Goal: Information Seeking & Learning: Learn about a topic

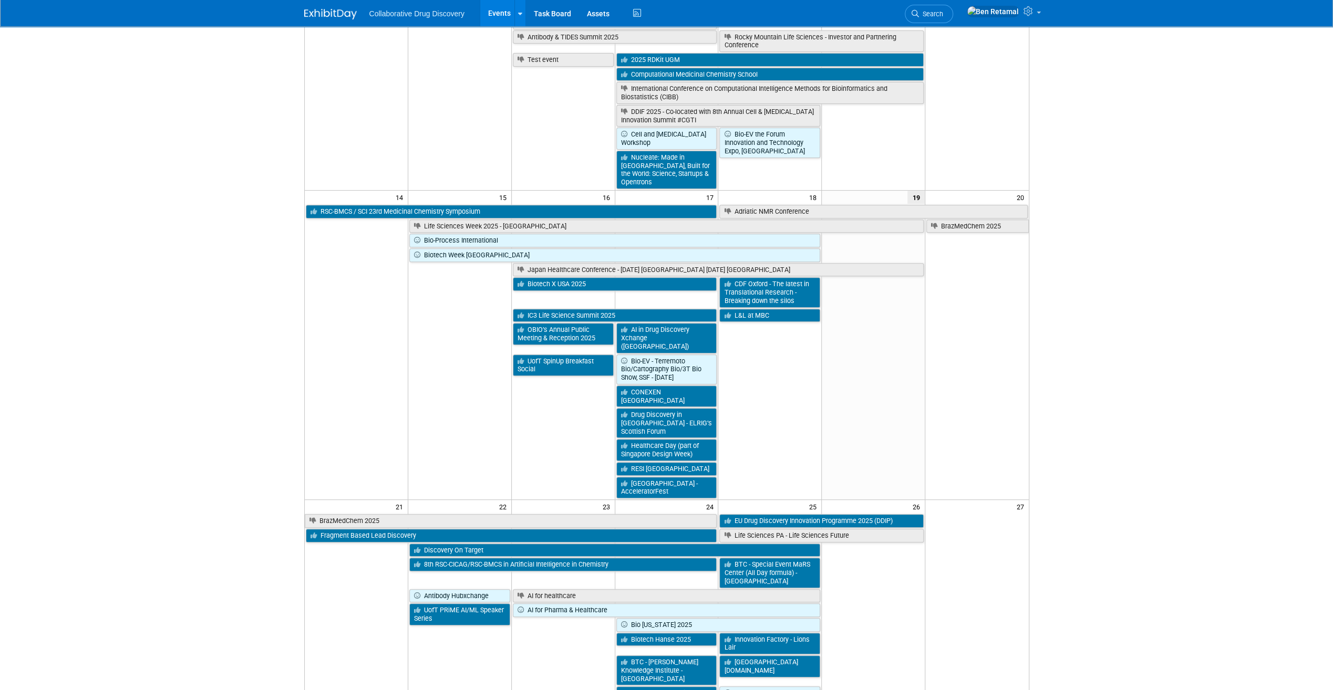
scroll to position [315, 0]
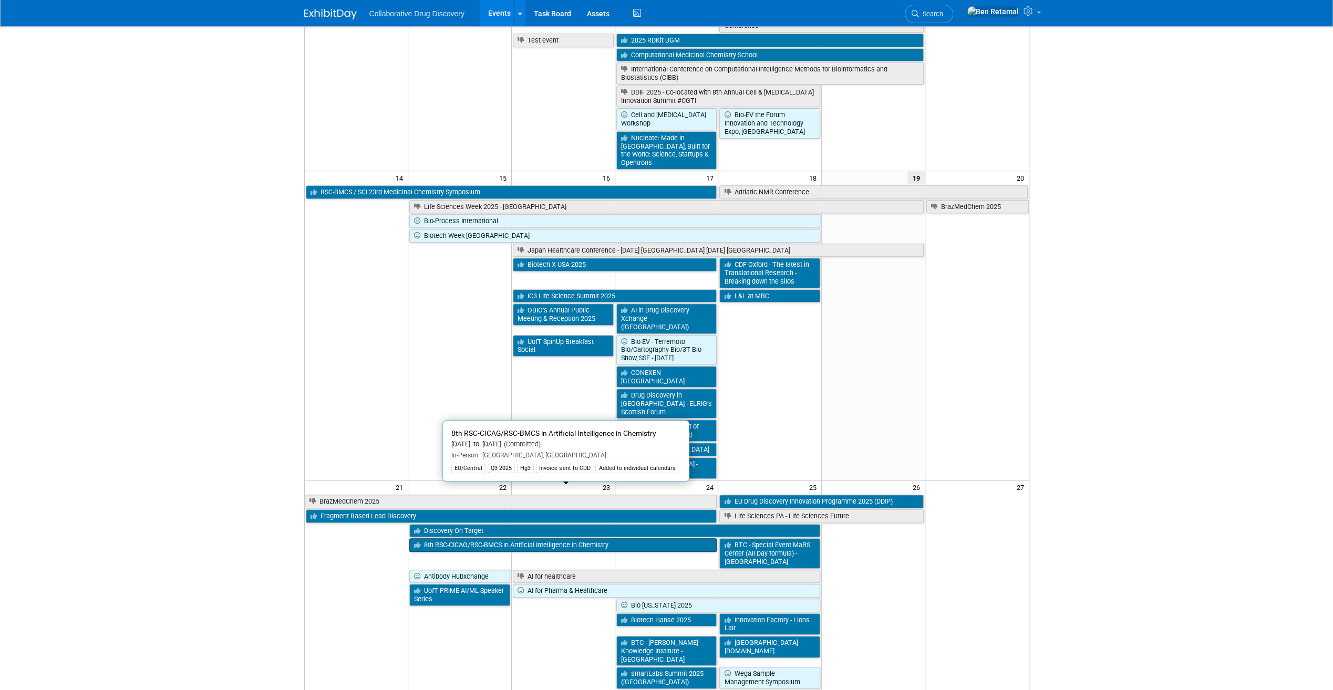
click at [490, 539] on link "8th RSC-CICAG/RSC-BMCS in Artificial Intelligence in Chemistry" at bounding box center [563, 546] width 308 height 14
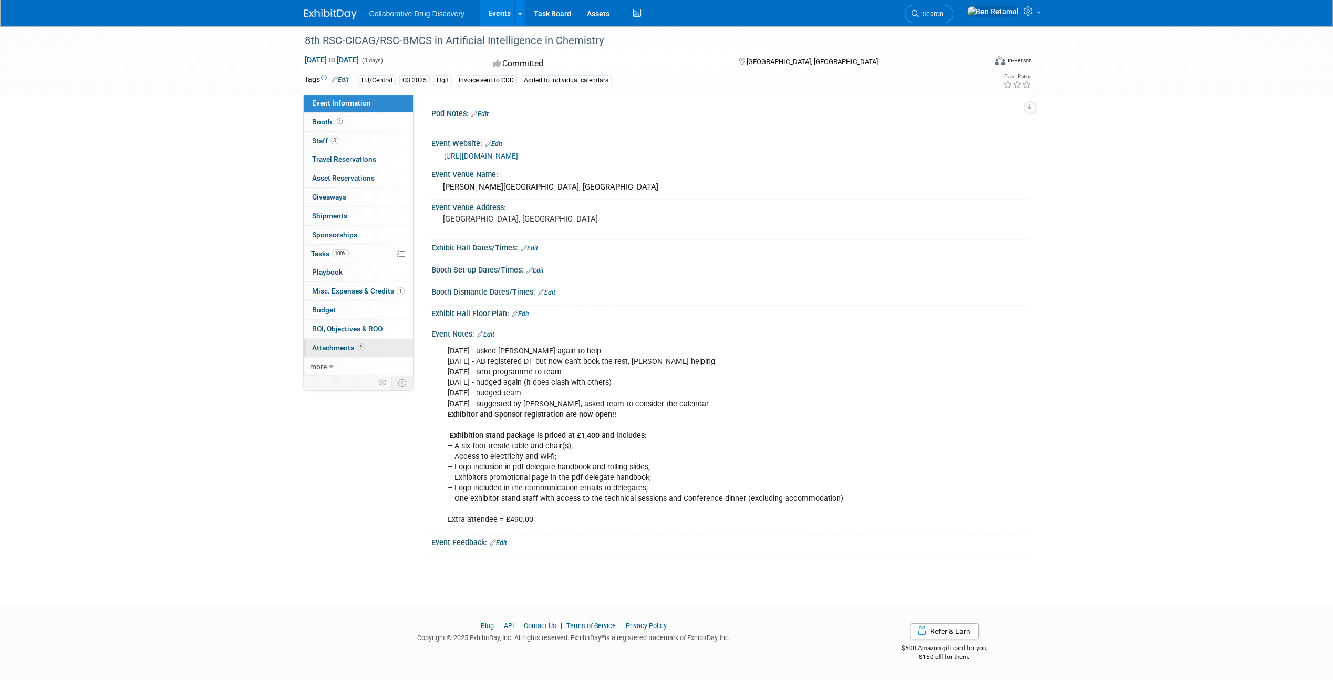
click at [335, 347] on span "Attachments 2" at bounding box center [338, 348] width 53 height 8
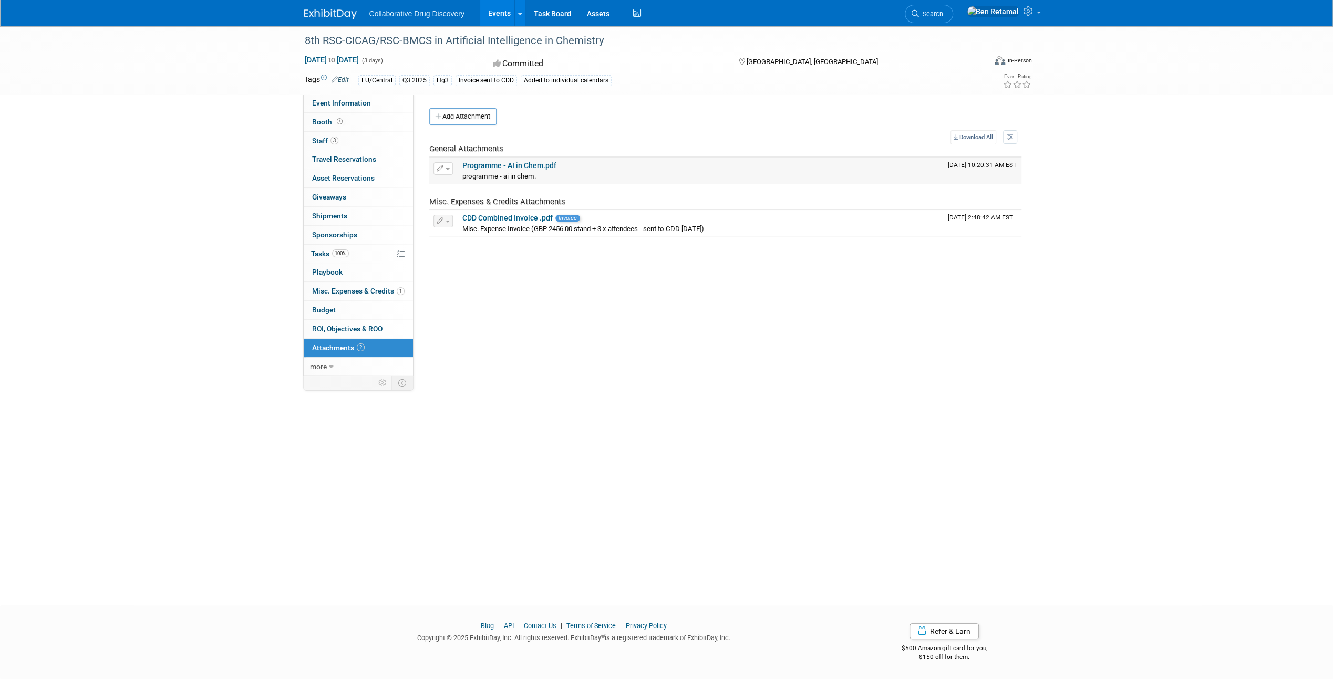
click at [500, 166] on link "Programme - AI in Chem.pdf" at bounding box center [509, 165] width 94 height 8
click at [329, 120] on span "Booth" at bounding box center [328, 122] width 33 height 8
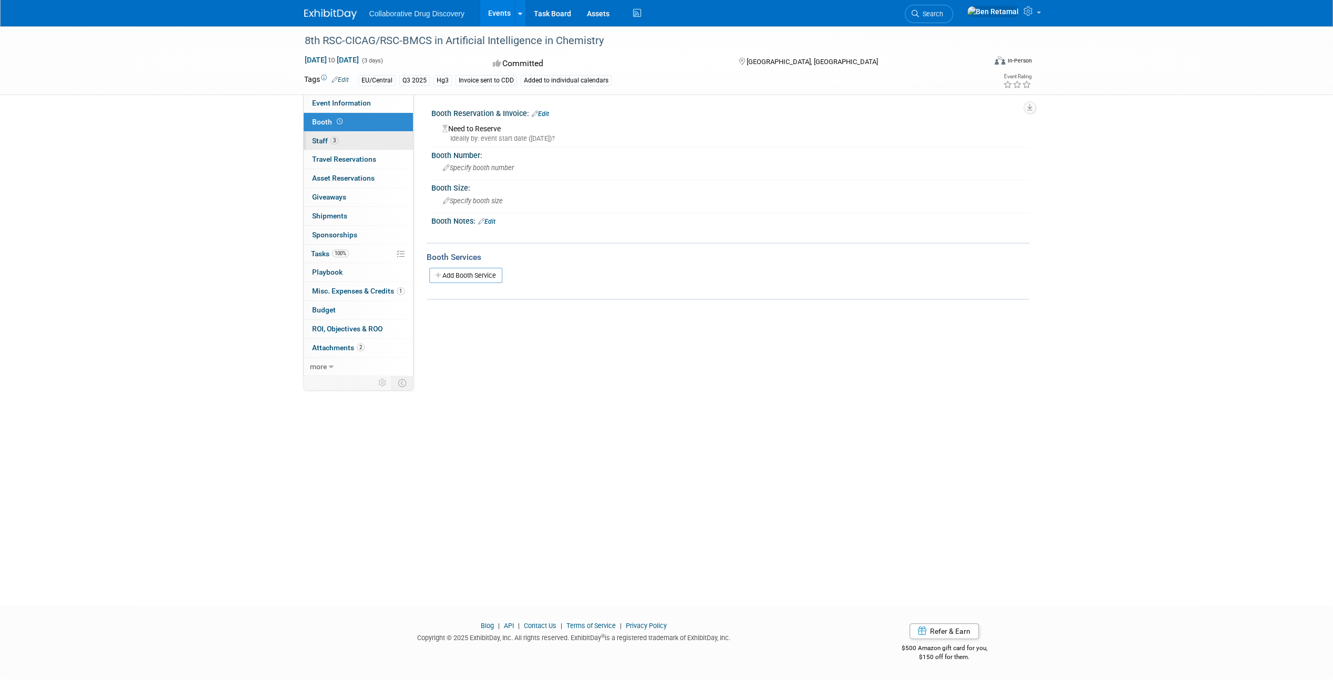
click at [322, 137] on span "Staff 3" at bounding box center [325, 141] width 26 height 8
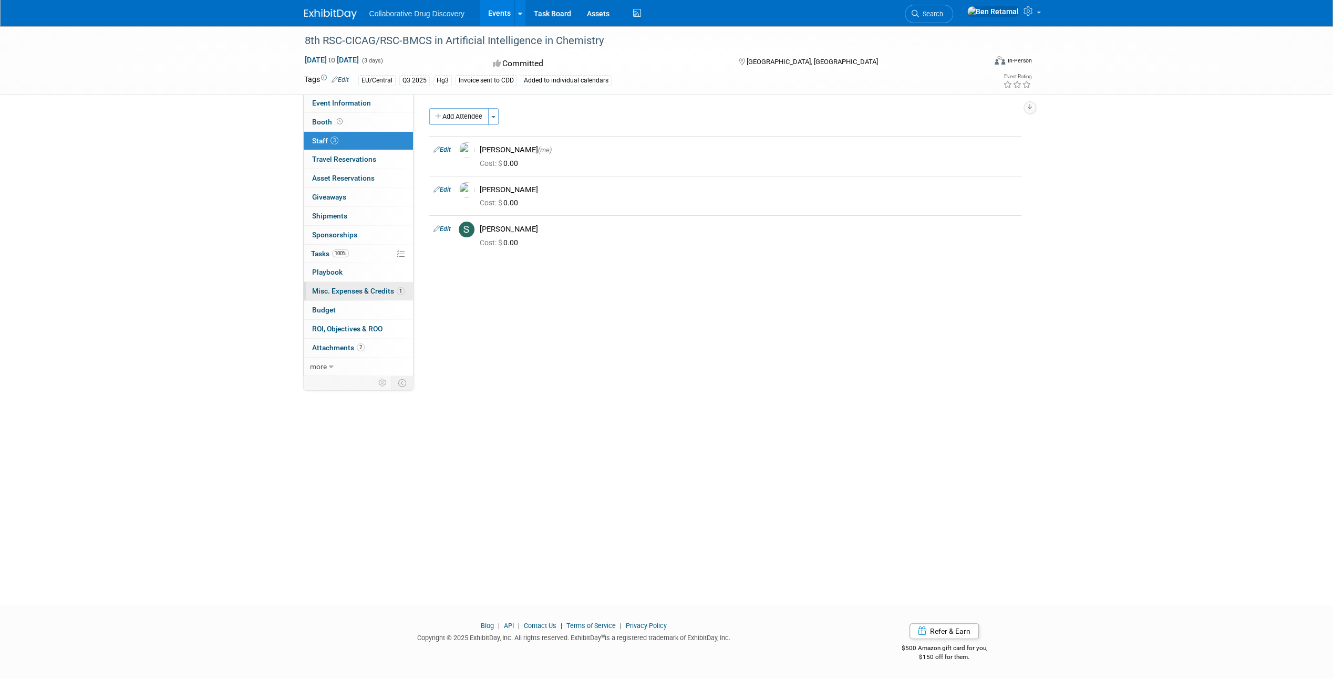
click at [379, 291] on span "Misc. Expenses & Credits 1" at bounding box center [358, 291] width 92 height 8
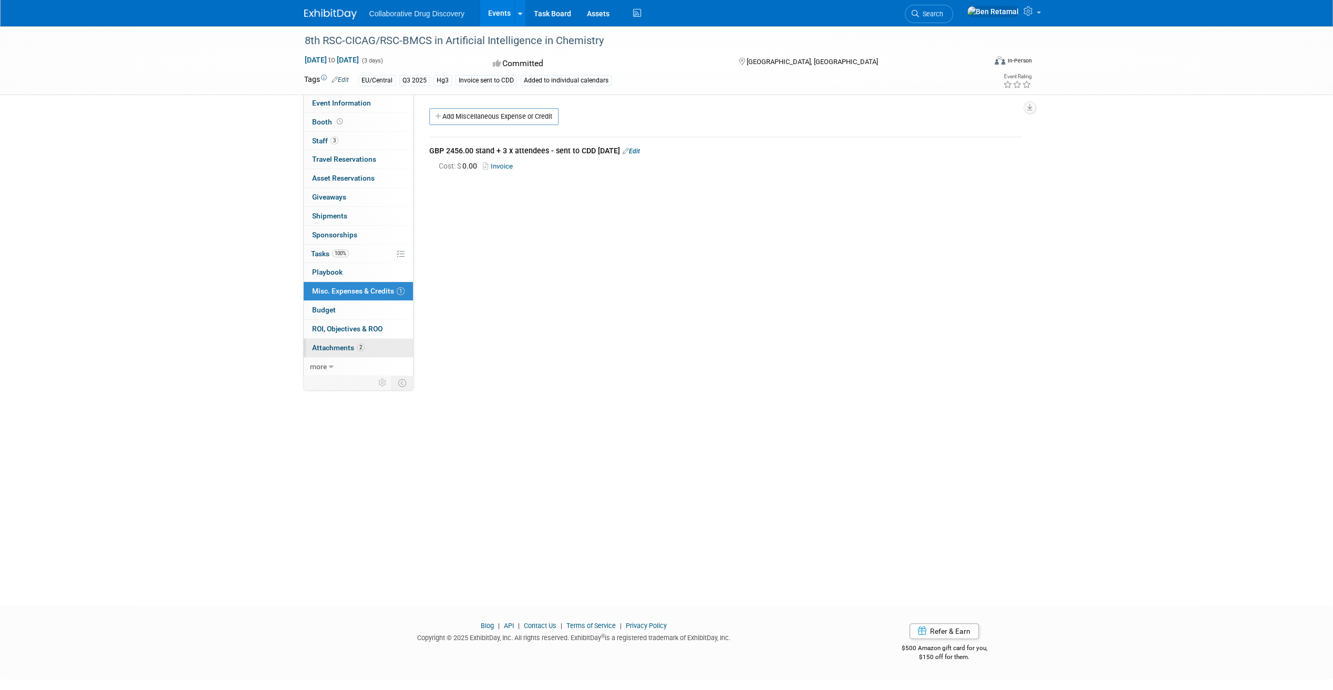
click at [336, 349] on span "Attachments 2" at bounding box center [338, 348] width 53 height 8
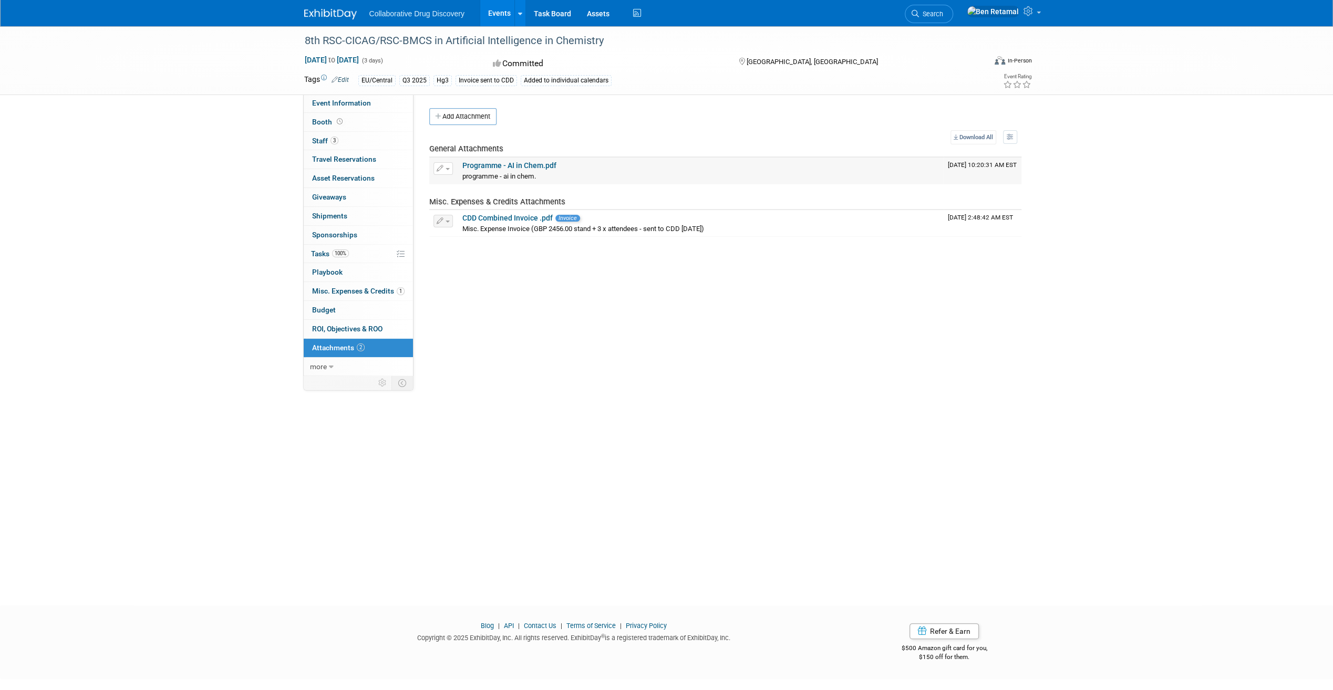
click at [514, 168] on link "Programme - AI in Chem.pdf" at bounding box center [509, 165] width 94 height 8
click at [518, 164] on link "Programme - AI in Chem.pdf" at bounding box center [509, 165] width 94 height 8
click at [523, 214] on link "CDD Combined Invoice .pdf" at bounding box center [507, 218] width 90 height 8
click at [670, 316] on div "Pod Notes: Edit X Event Website: Edit https://www.rscbmcs.org/events/aichem8/ E…" at bounding box center [722, 234] width 616 height 280
click at [486, 13] on link "Events" at bounding box center [499, 13] width 38 height 26
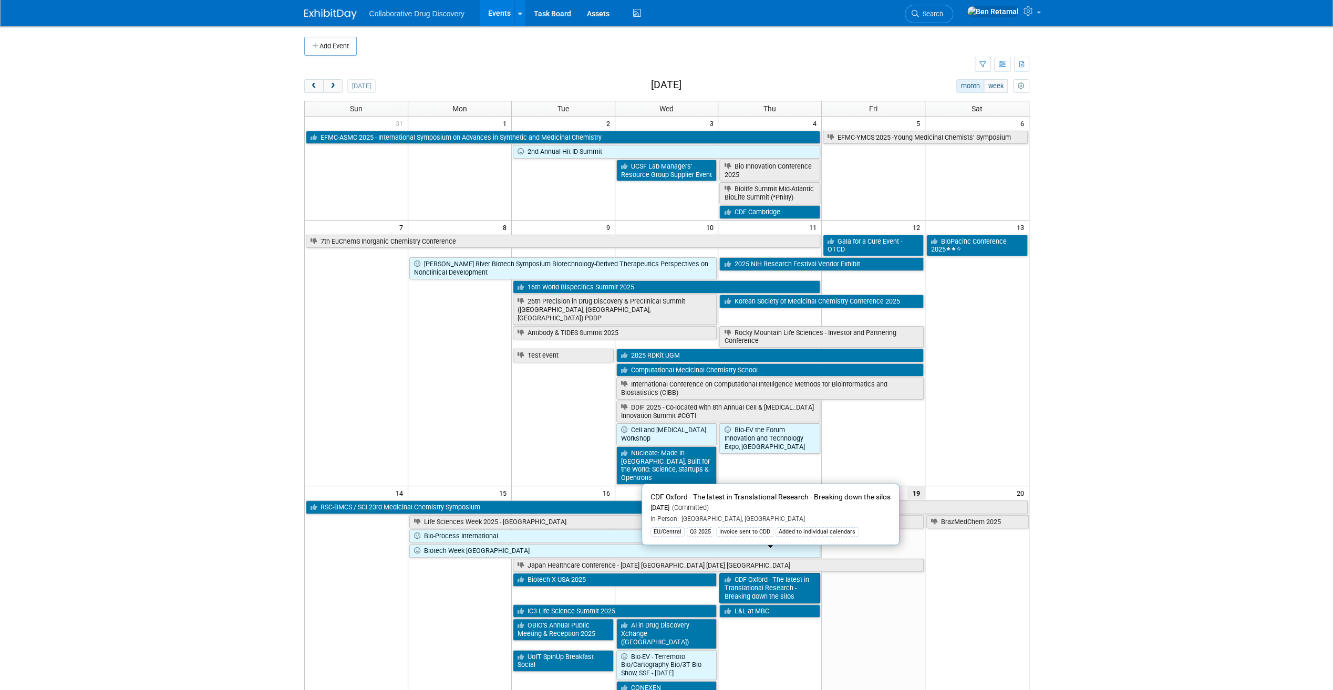
click at [785, 573] on link "CDF Oxford - The latest in Translational Research - Breaking down the silos" at bounding box center [769, 588] width 101 height 30
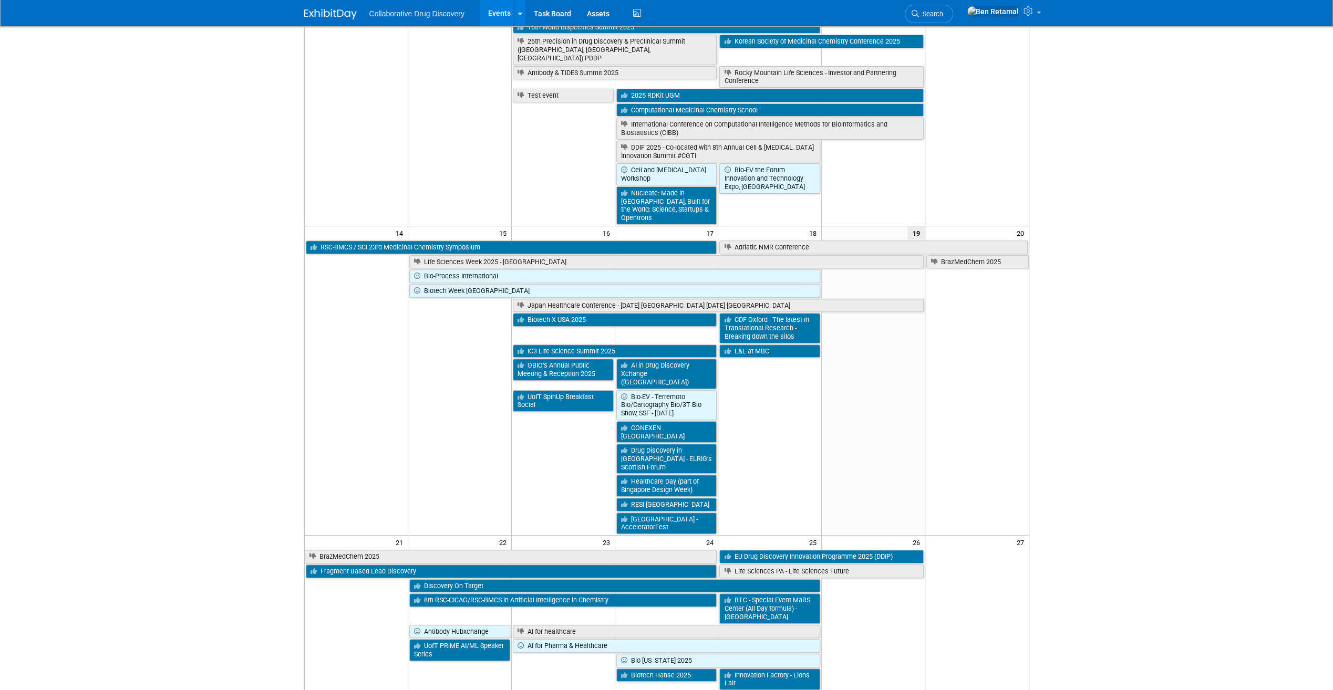
scroll to position [315, 0]
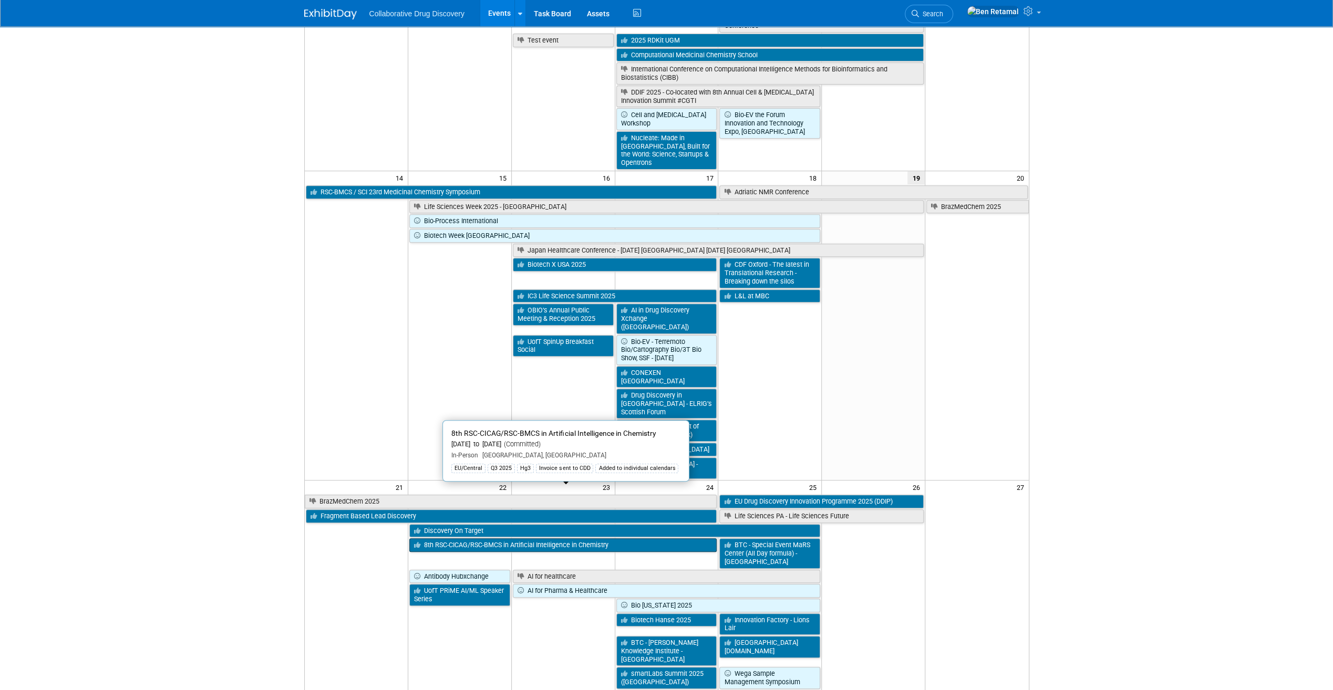
click at [546, 539] on link "8th RSC-CICAG/RSC-BMCS in Artificial Intelligence in Chemistry" at bounding box center [563, 546] width 308 height 14
click at [466, 539] on link "8th RSC-CICAG/RSC-BMCS in Artificial Intelligence in Chemistry" at bounding box center [563, 546] width 308 height 14
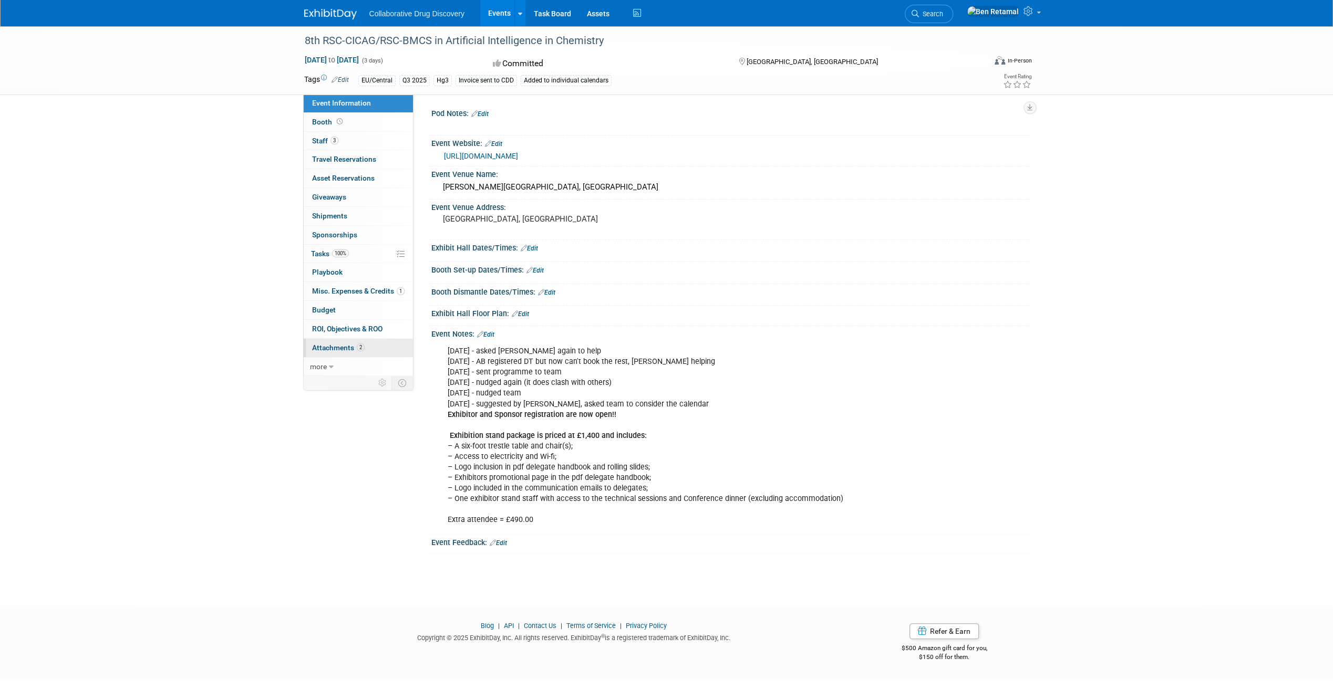
click at [335, 348] on span "Attachments 2" at bounding box center [338, 348] width 53 height 8
click at [518, 156] on link "[URL][DOMAIN_NAME]" at bounding box center [481, 156] width 74 height 8
